Goal: Transaction & Acquisition: Purchase product/service

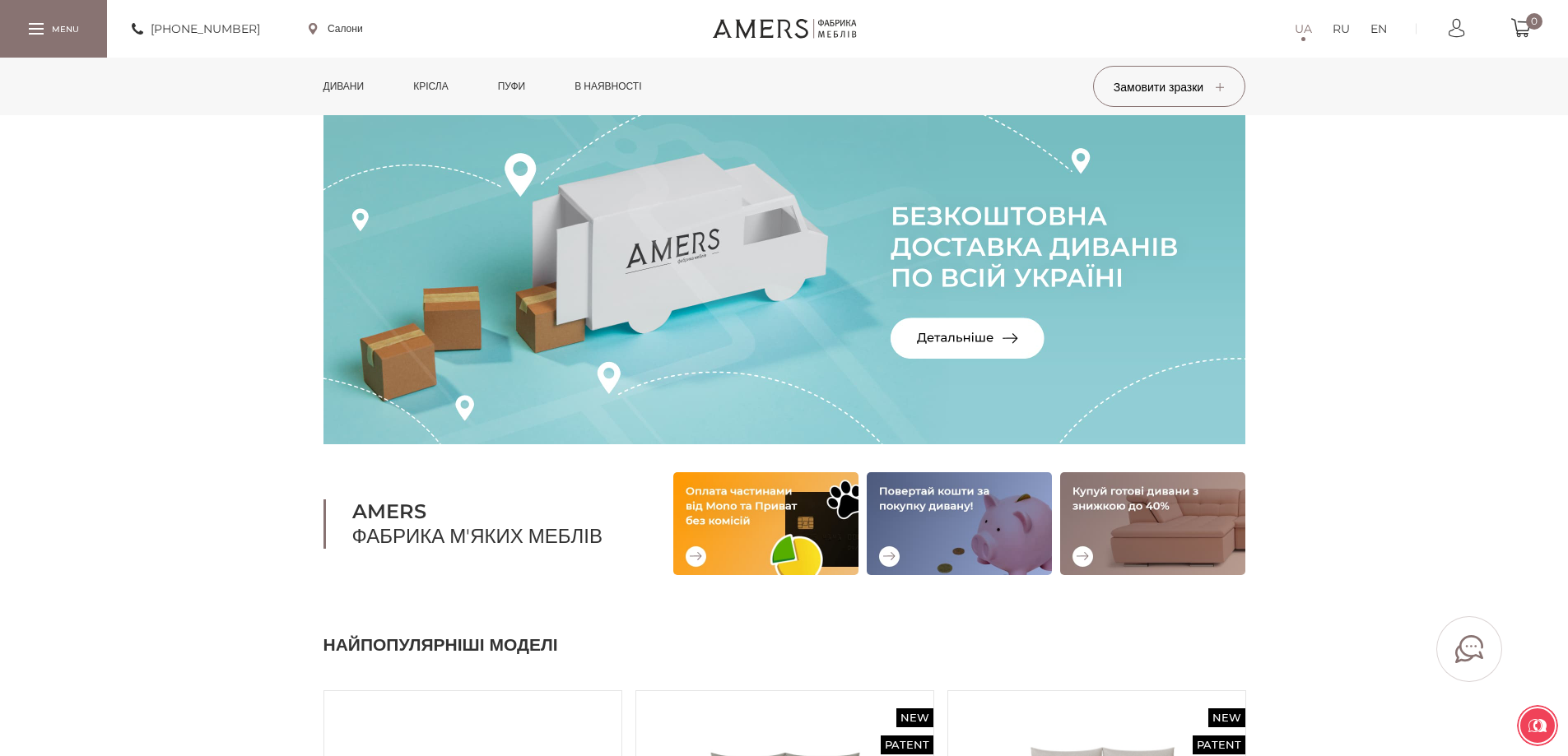
click at [363, 88] on link "Дивани" at bounding box center [344, 85] width 66 height 57
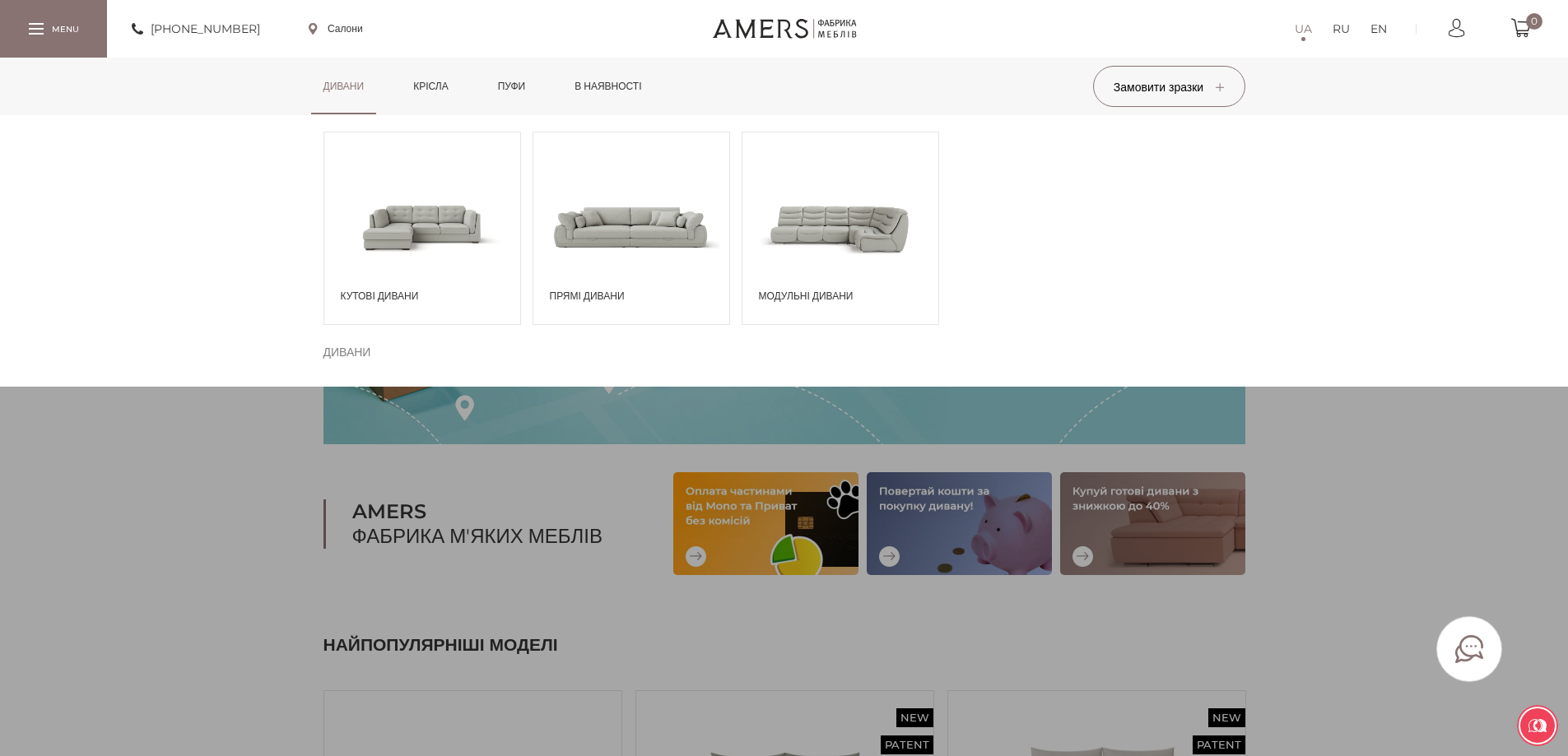
click at [617, 225] on span at bounding box center [632, 227] width 196 height 114
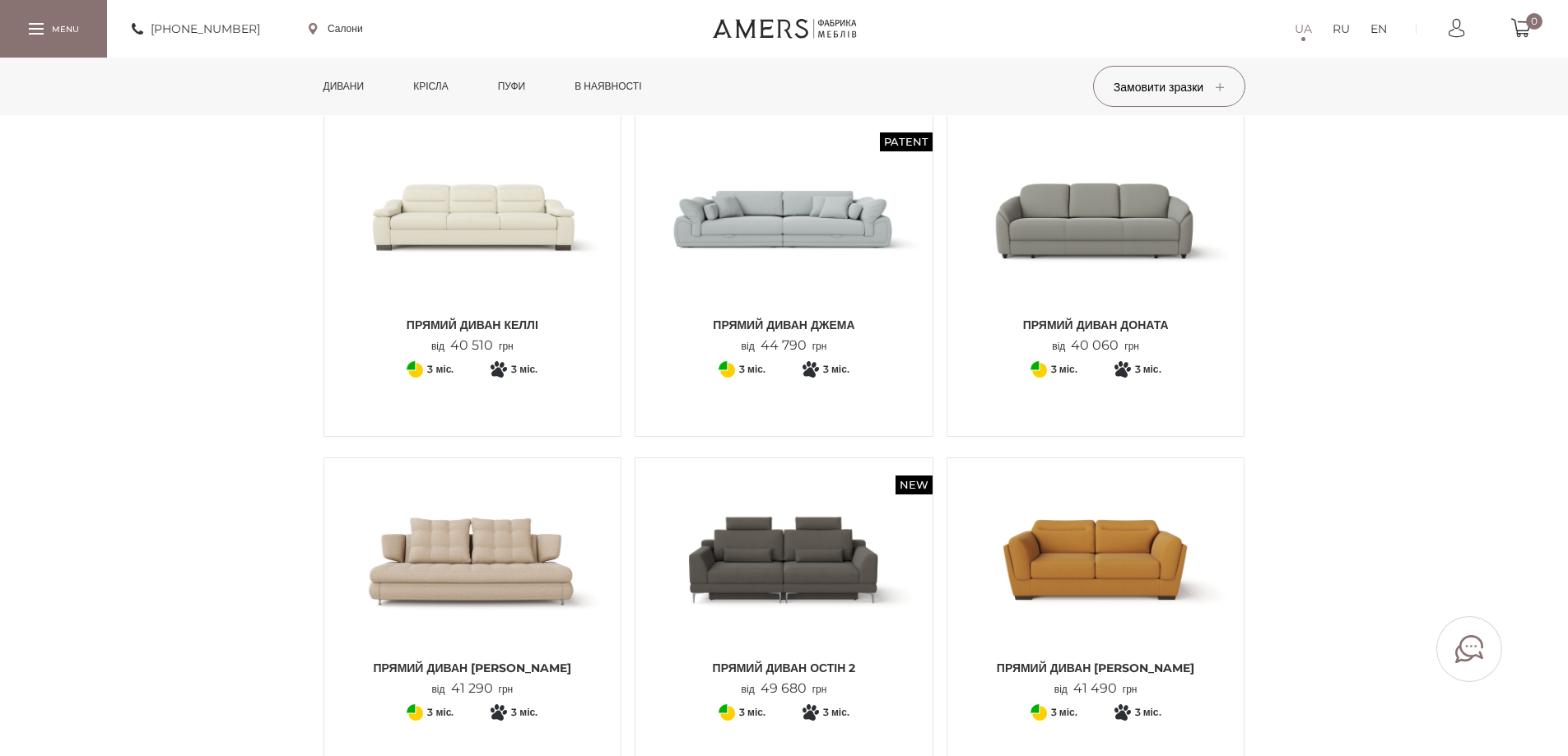
scroll to position [576, 0]
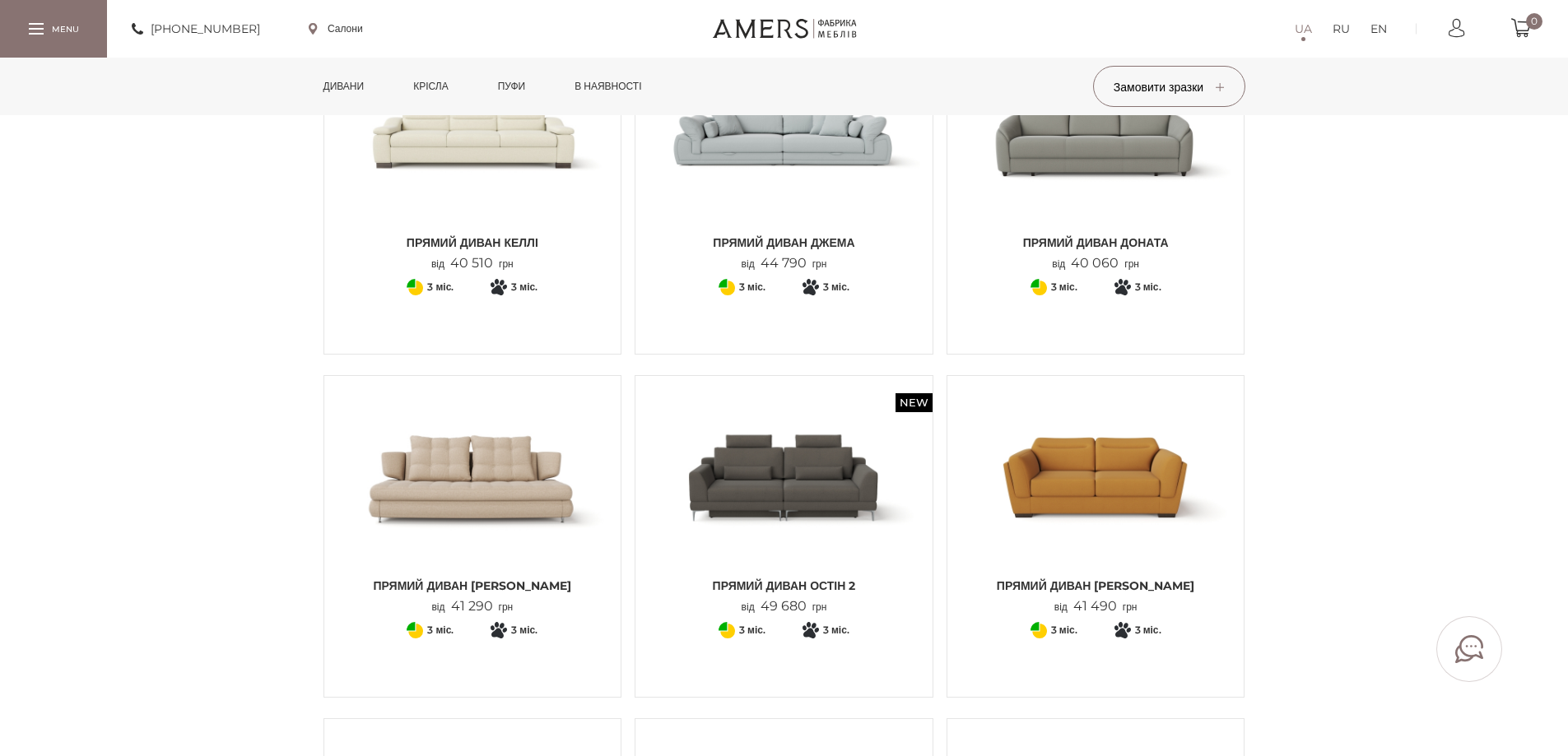
click at [1061, 474] on img at bounding box center [1096, 479] width 272 height 182
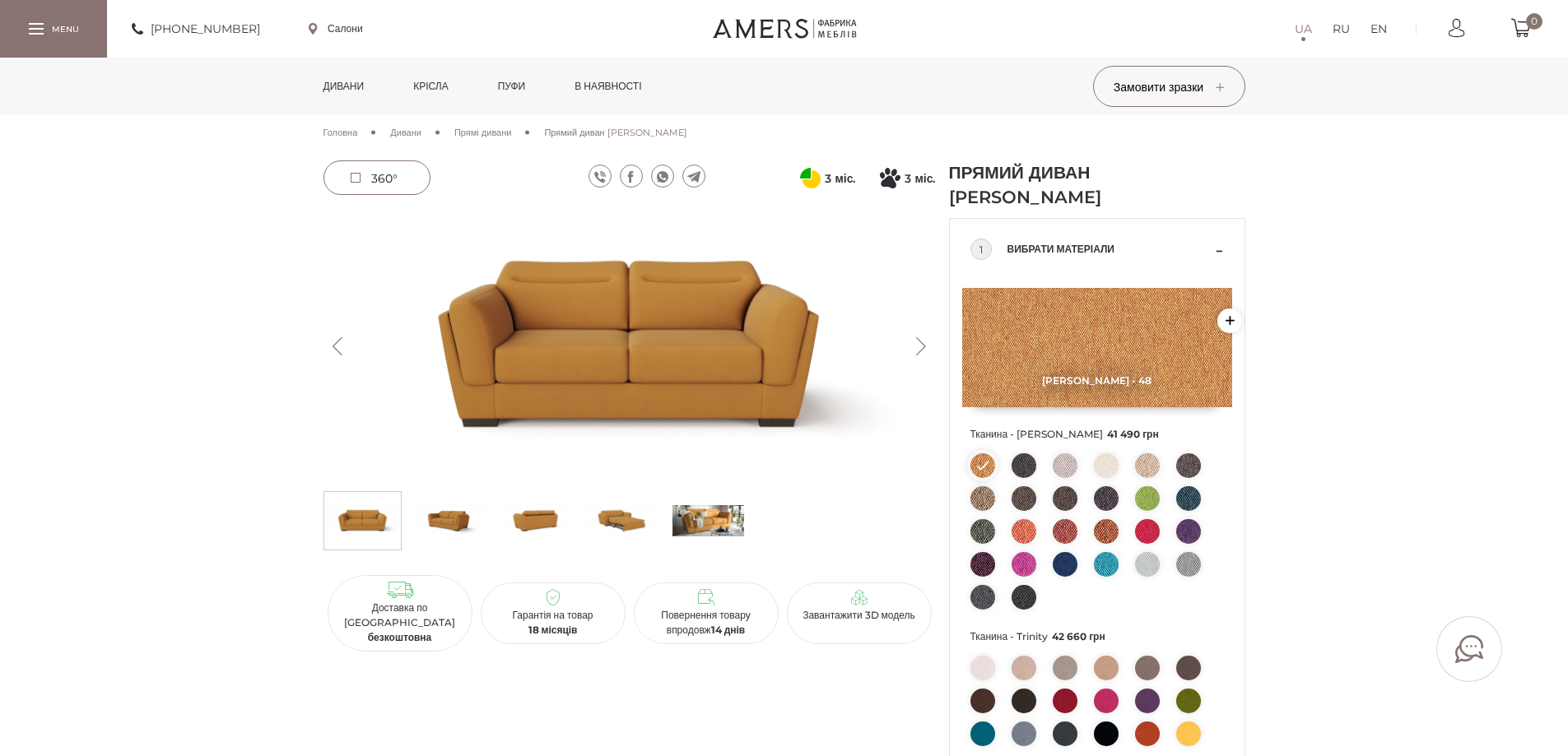
click at [623, 525] on img at bounding box center [622, 521] width 72 height 49
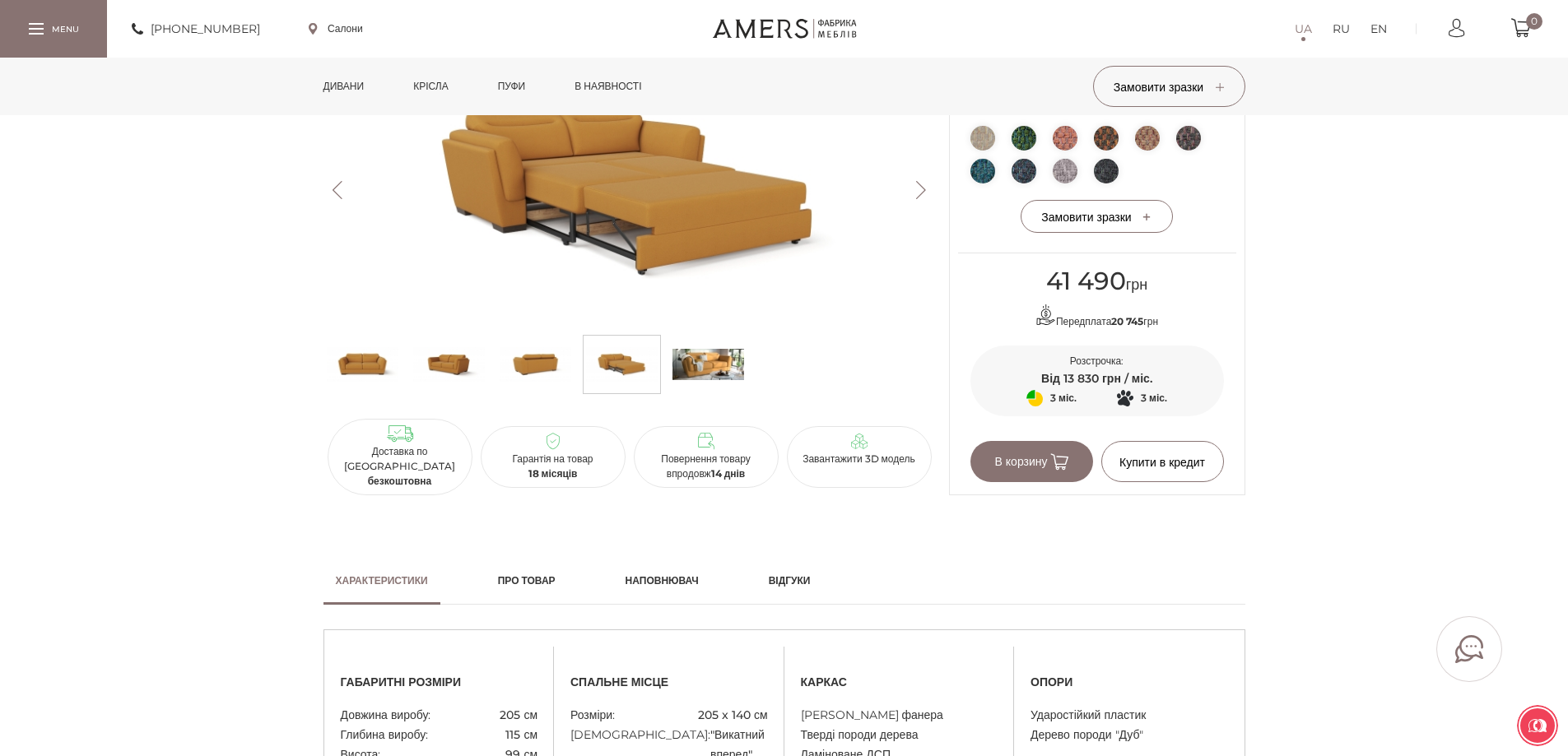
scroll to position [906, 0]
